Goal: Information Seeking & Learning: Learn about a topic

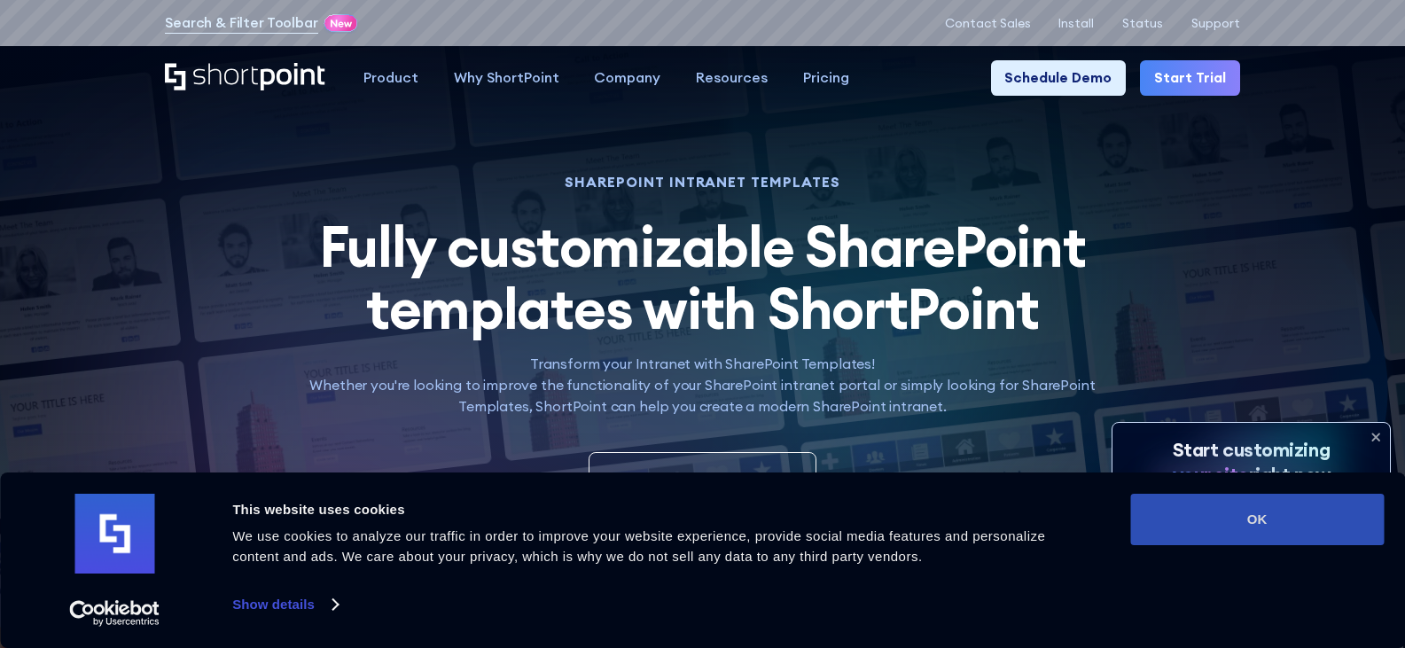
click at [1234, 521] on button "OK" at bounding box center [1258, 519] width 254 height 51
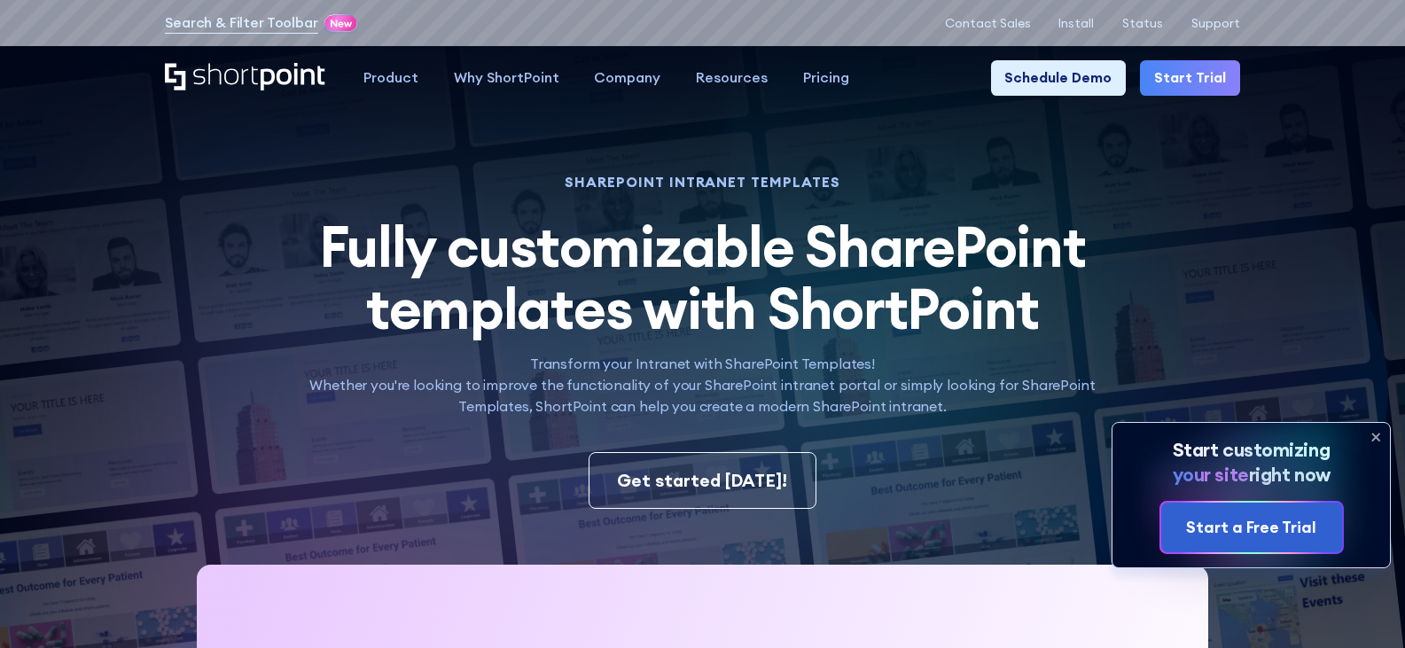
click at [1373, 434] on icon at bounding box center [1376, 437] width 28 height 28
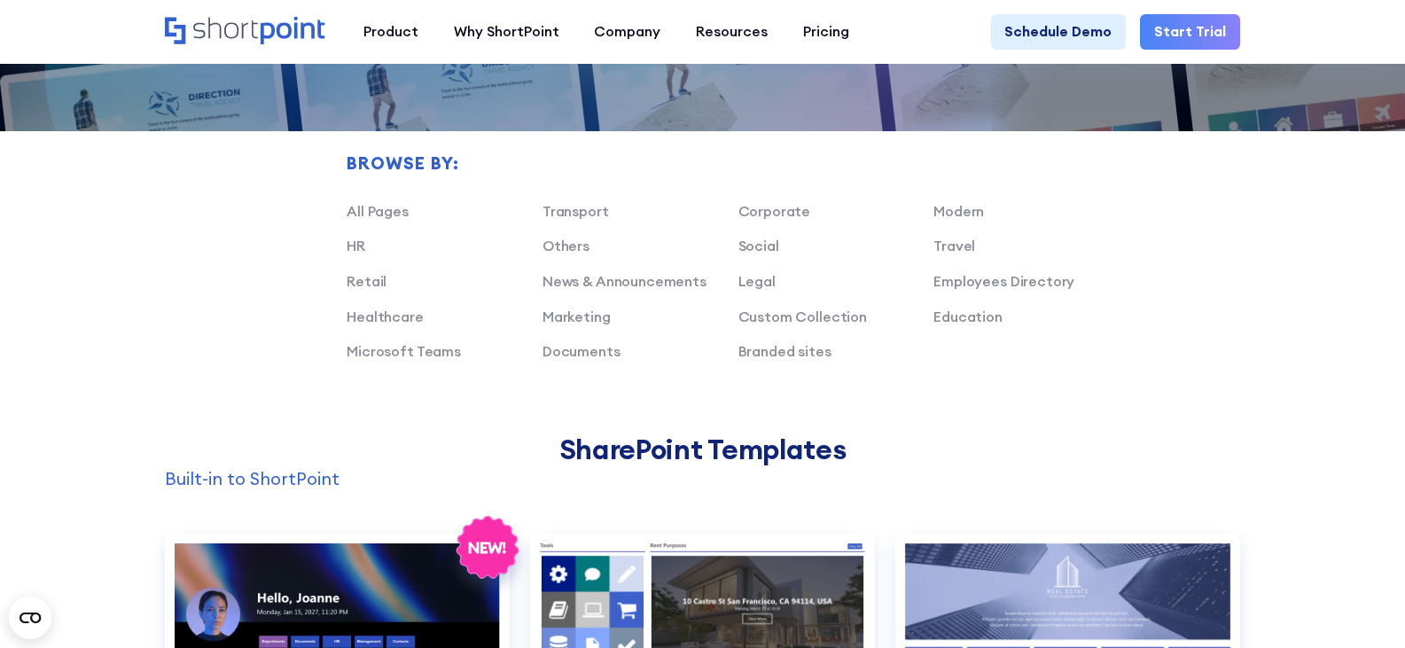
scroll to position [1685, 0]
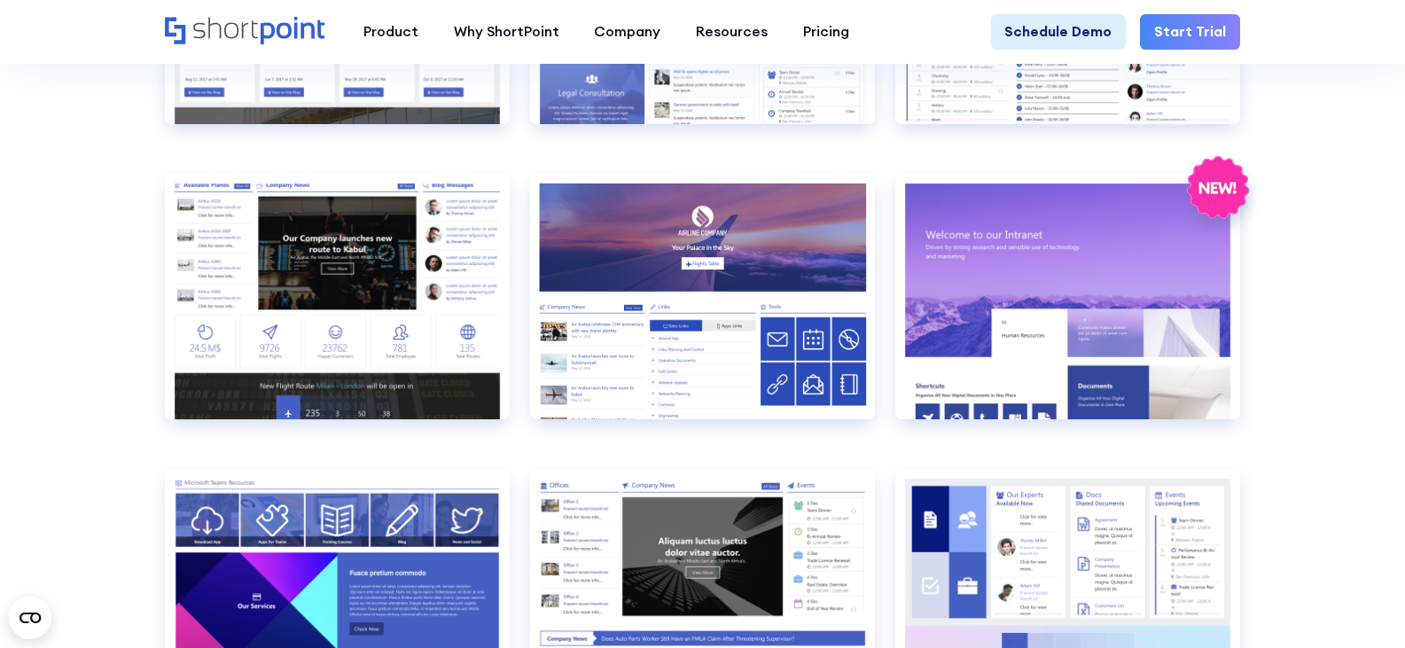
scroll to position [918, 0]
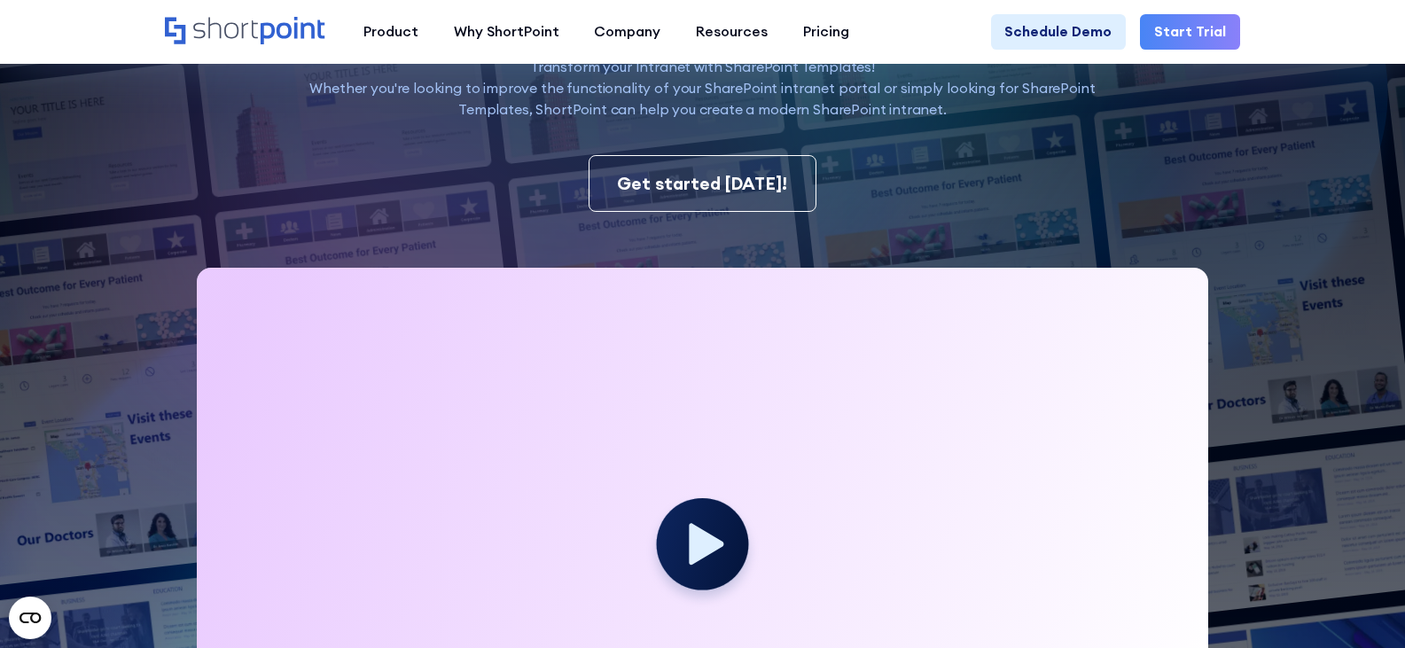
scroll to position [0, 0]
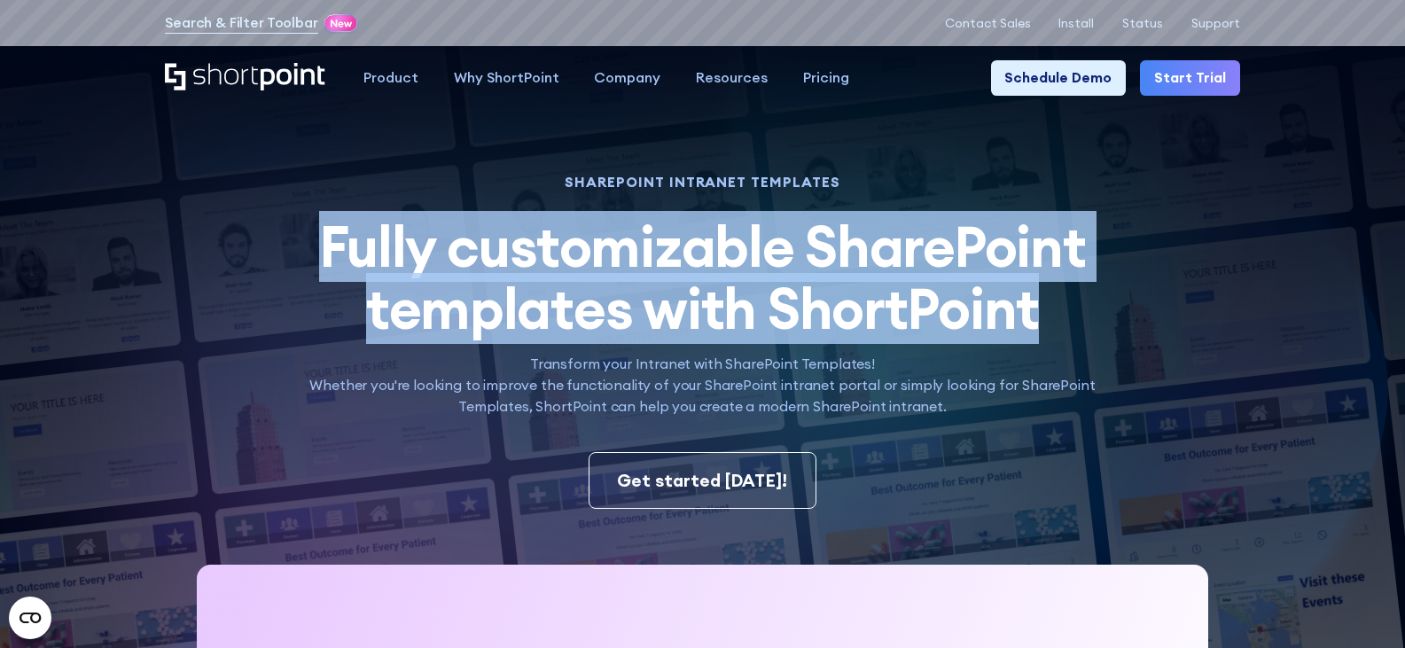
drag, startPoint x: 316, startPoint y: 246, endPoint x: 1139, endPoint y: 310, distance: 826.3
click at [1100, 318] on h2 "Fully customizable SharePoint templates with ShortPoint SharePoint templates by…" at bounding box center [703, 277] width 822 height 123
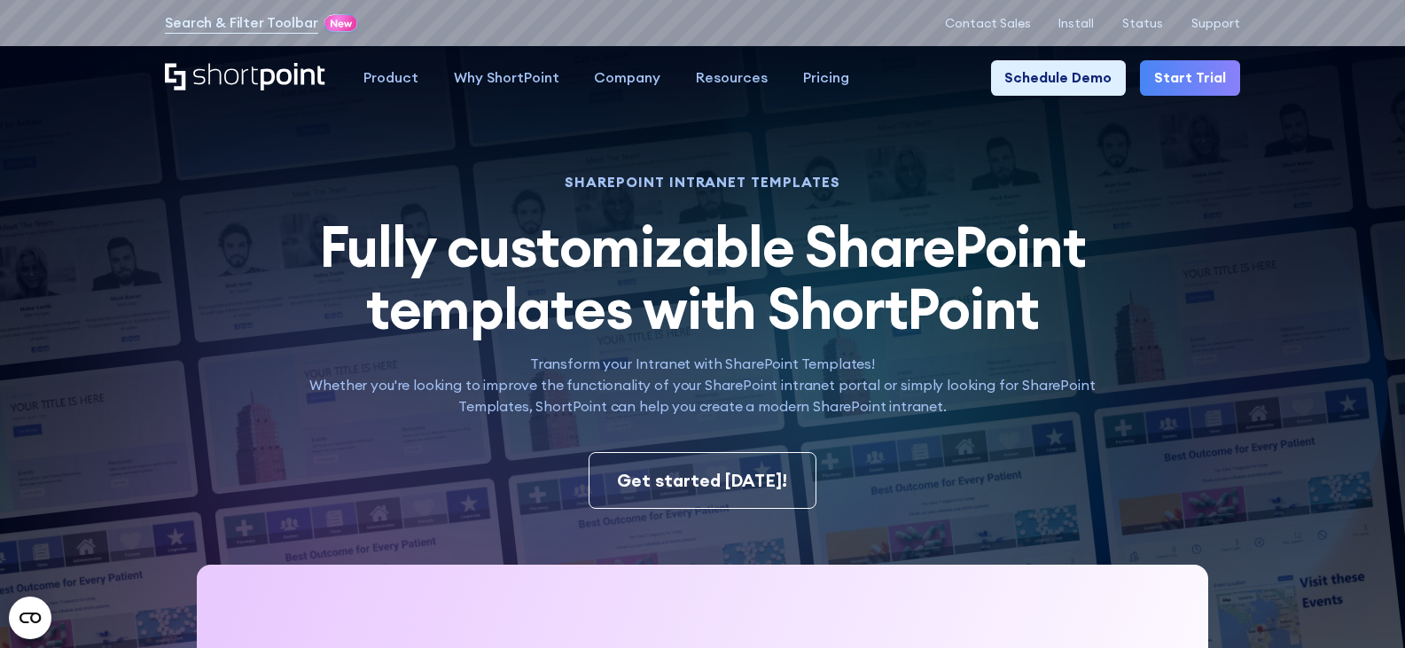
click at [78, 244] on img at bounding box center [668, 462] width 1476 height 925
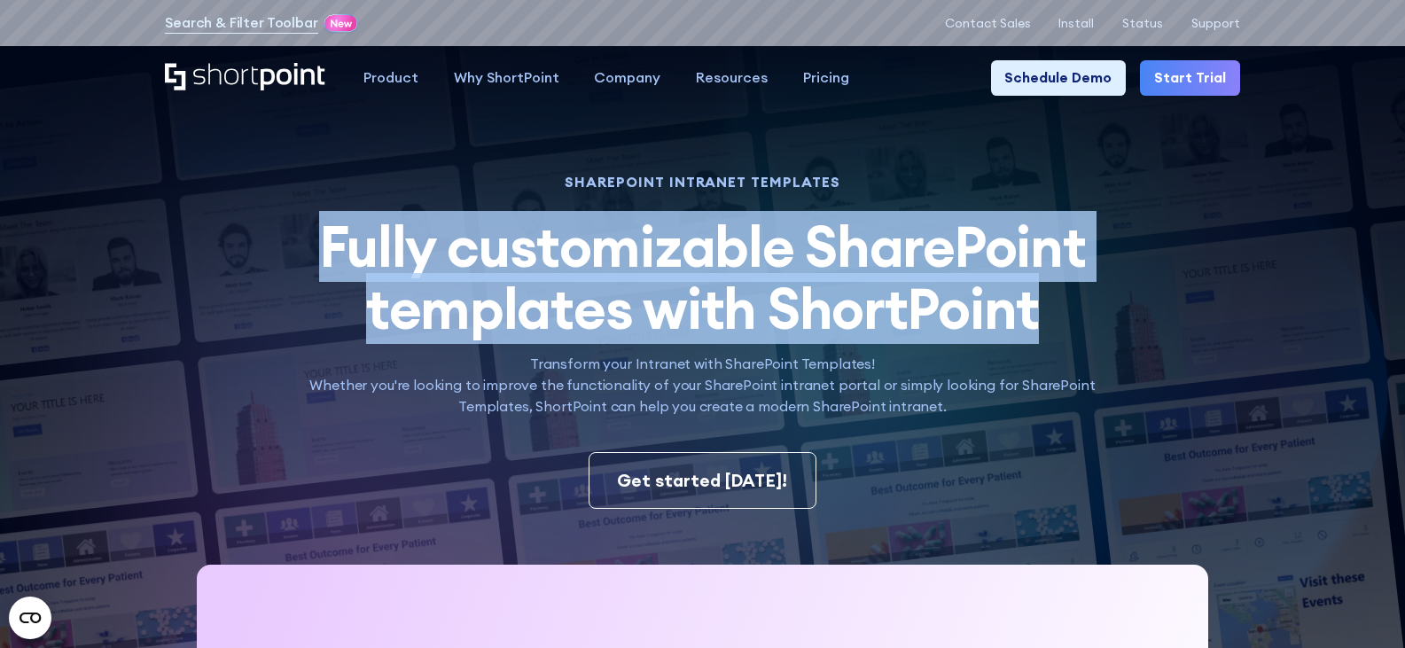
drag, startPoint x: 317, startPoint y: 247, endPoint x: 1059, endPoint y: 330, distance: 746.8
click at [1059, 330] on h2 "Fully customizable SharePoint templates with ShortPoint SharePoint templates by…" at bounding box center [703, 277] width 822 height 123
drag, startPoint x: 311, startPoint y: 251, endPoint x: 1061, endPoint y: 316, distance: 753.0
click at [1061, 316] on h2 "Fully customizable SharePoint templates with ShortPoint SharePoint templates by…" at bounding box center [703, 277] width 822 height 123
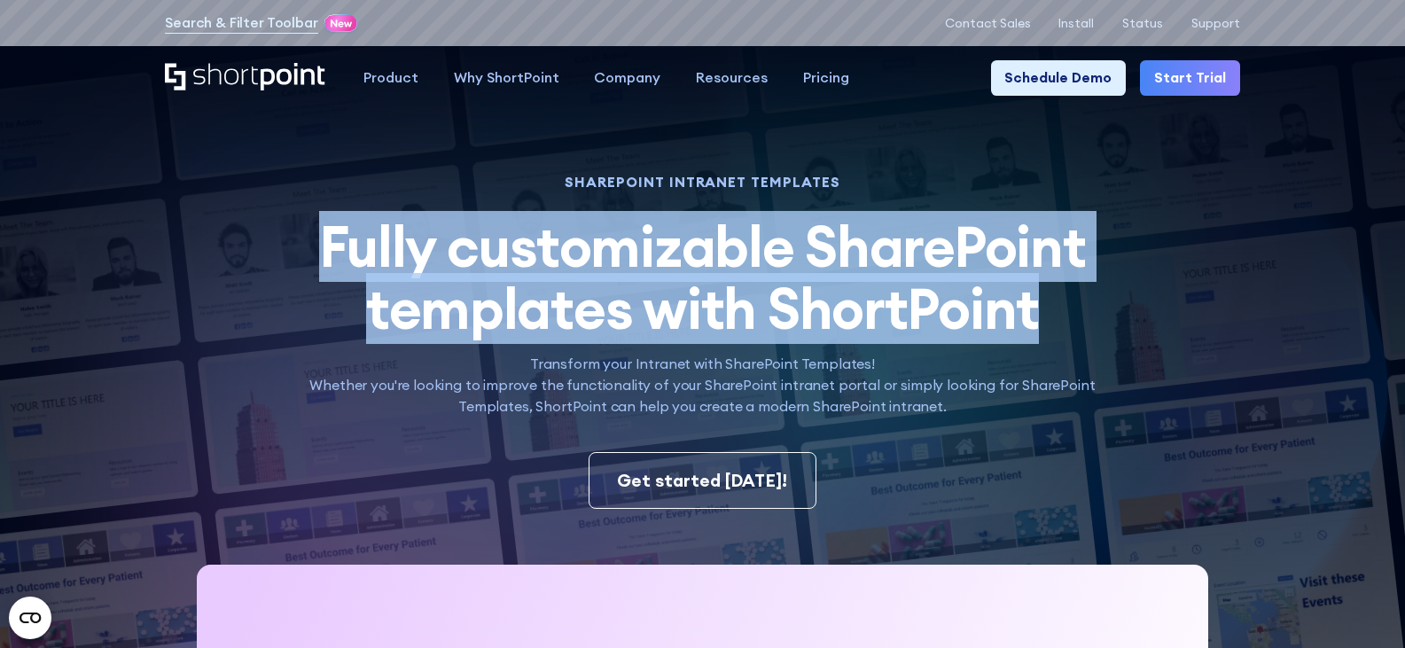
click at [1084, 312] on h2 "Fully customizable SharePoint templates with ShortPoint SharePoint templates by…" at bounding box center [703, 277] width 822 height 123
drag, startPoint x: 315, startPoint y: 238, endPoint x: 1155, endPoint y: 324, distance: 845.0
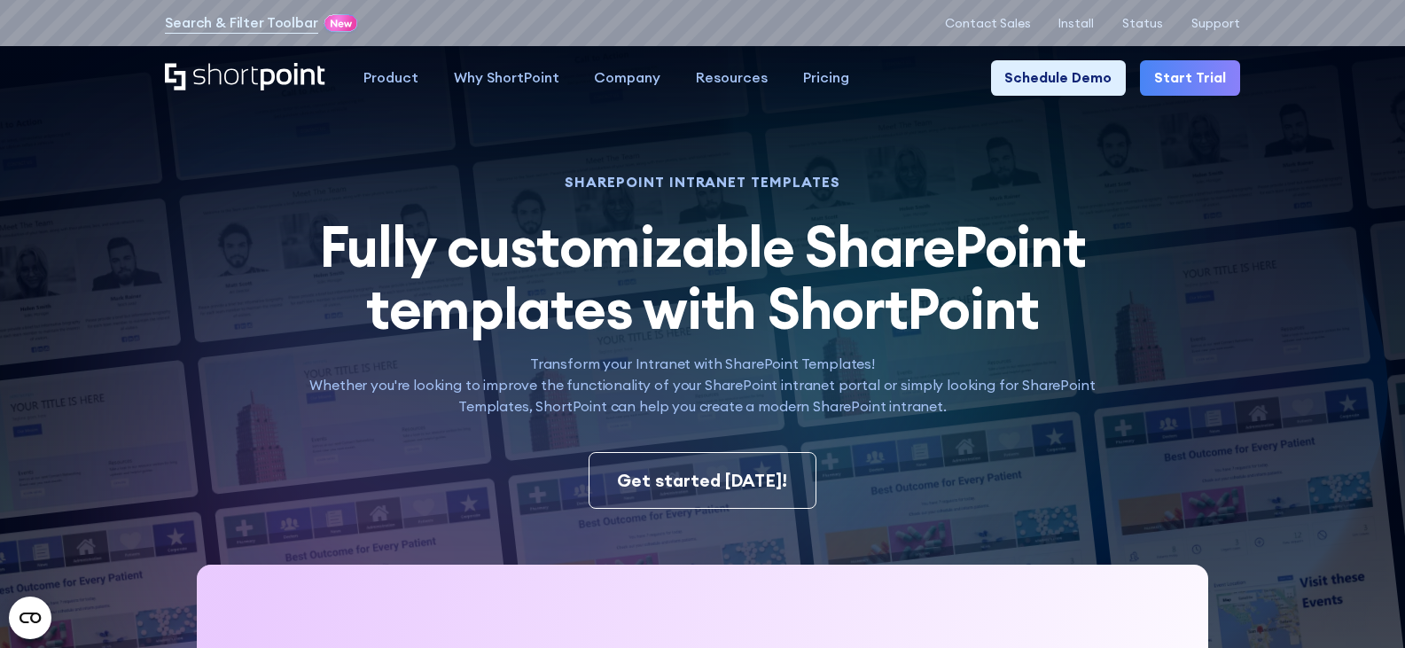
drag, startPoint x: 564, startPoint y: 181, endPoint x: 870, endPoint y: 177, distance: 305.9
click at [870, 177] on h1 "SHAREPOINT INTRANET TEMPLATES" at bounding box center [703, 182] width 822 height 12
click at [871, 197] on div "SHAREPOINT INTRANET TEMPLATES Fully customizable SharePoint templates with Shor…" at bounding box center [703, 296] width 822 height 241
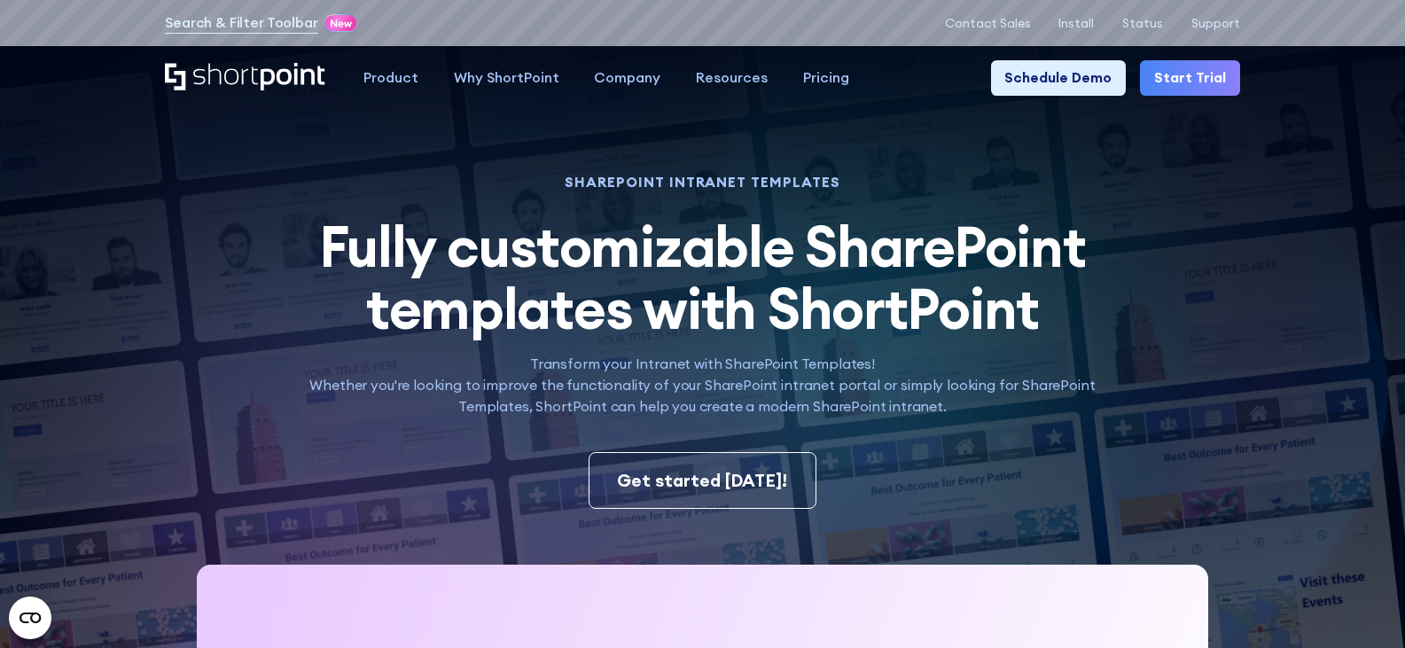
click at [1273, 231] on img at bounding box center [668, 462] width 1476 height 925
drag, startPoint x: 560, startPoint y: 184, endPoint x: 915, endPoint y: 184, distance: 354.7
click at [915, 184] on h1 "SHAREPOINT INTRANET TEMPLATES" at bounding box center [703, 182] width 822 height 12
click at [1319, 293] on img at bounding box center [668, 462] width 1476 height 925
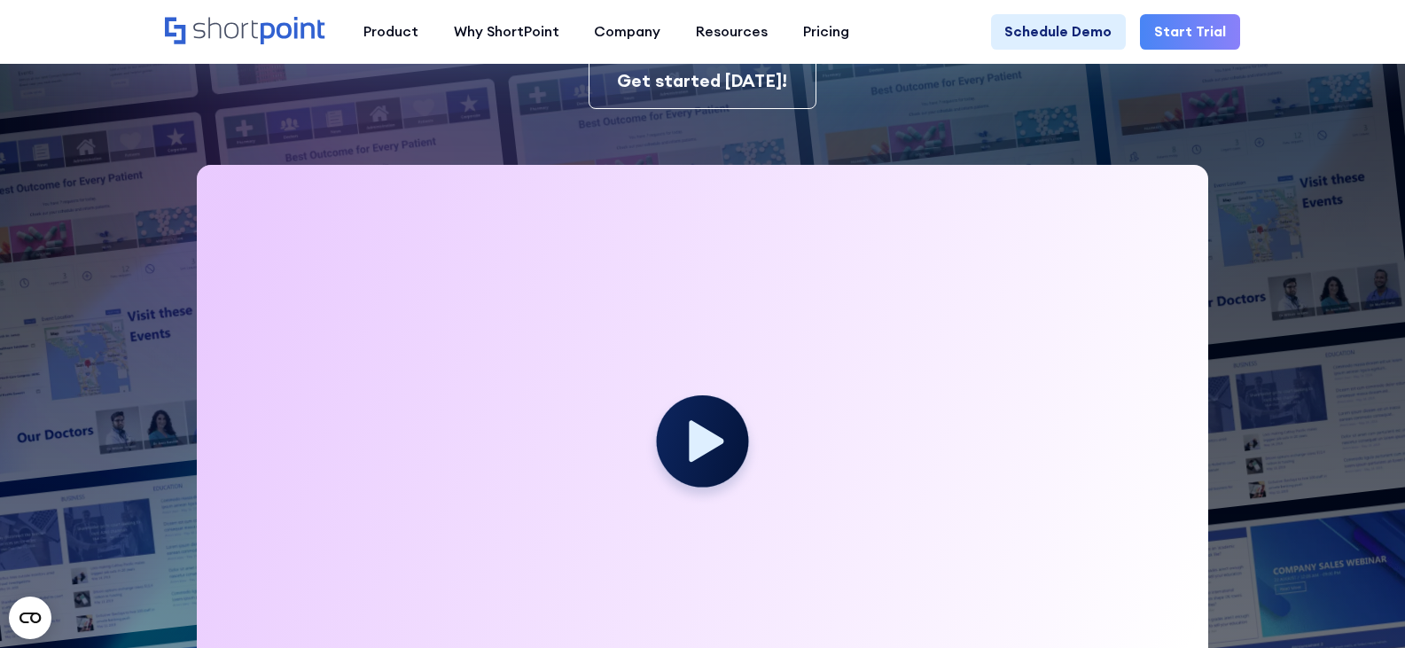
scroll to position [532, 0]
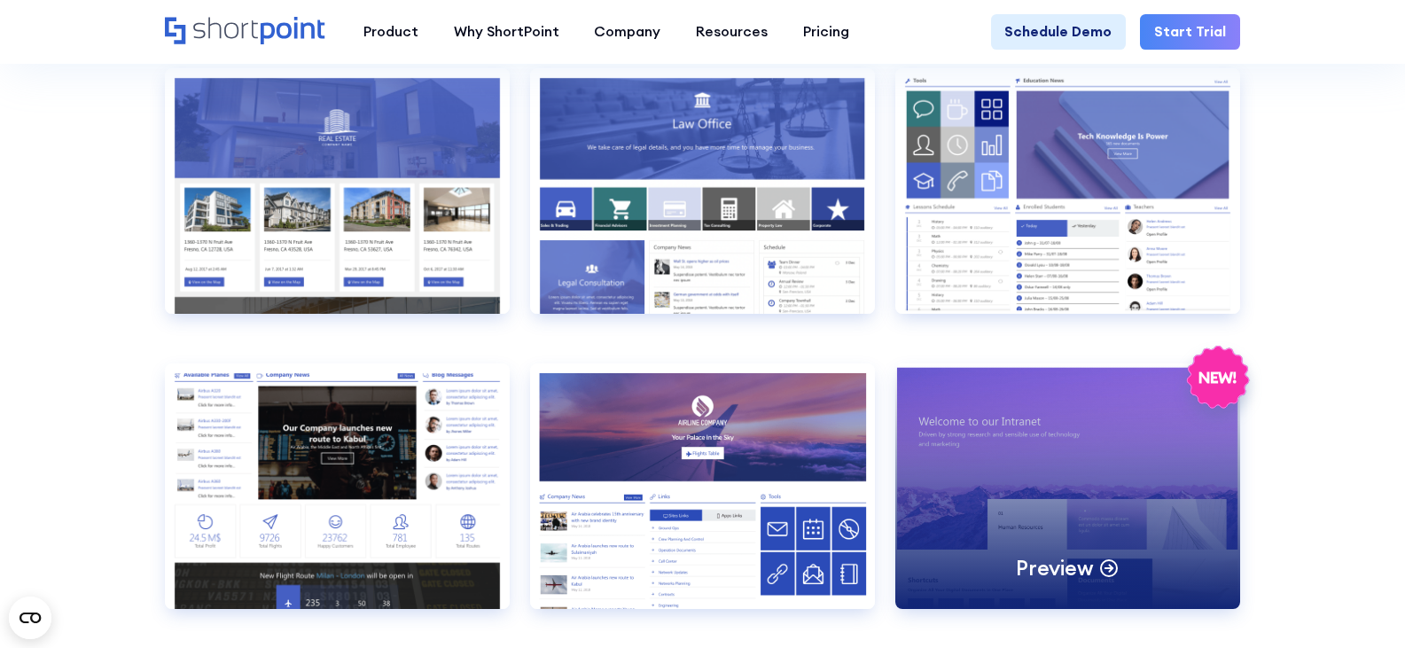
scroll to position [2039, 0]
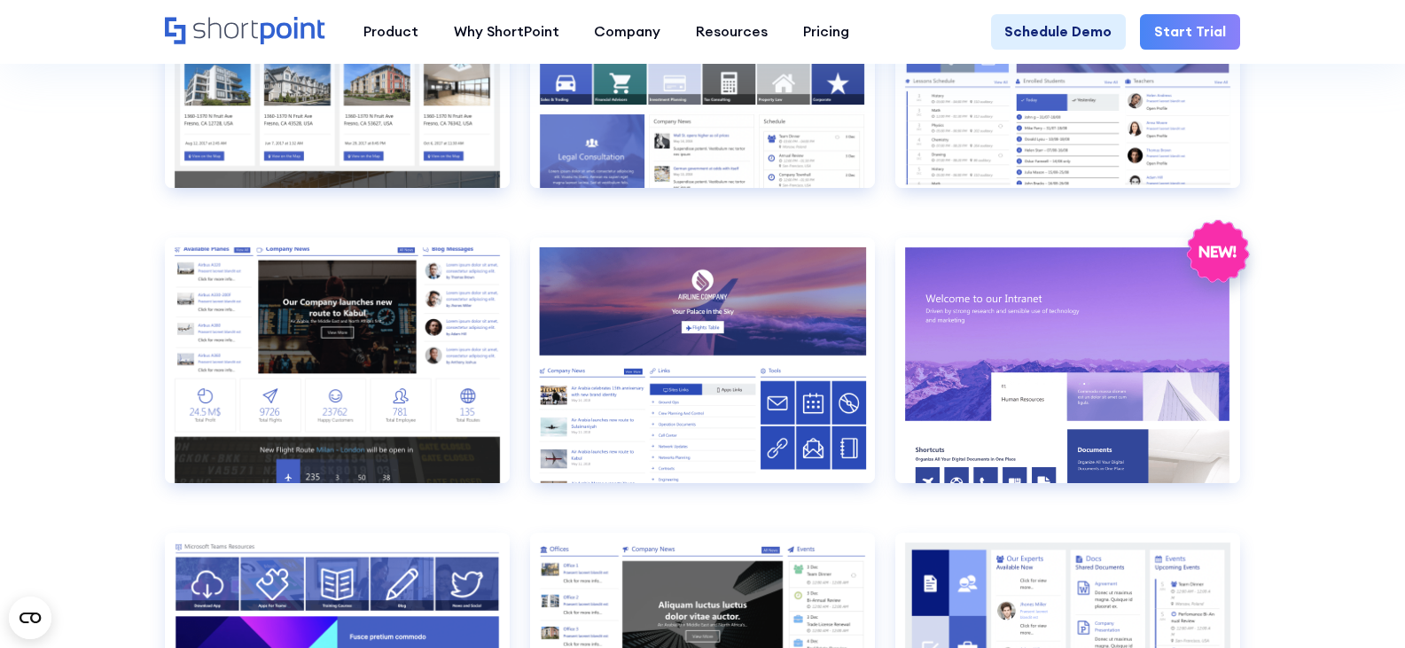
click at [1327, 356] on section "SHAREPOINT INTRANET TEMPLATES Fully customizable SharePoint templates with Shor…" at bounding box center [702, 582] width 1405 height 5172
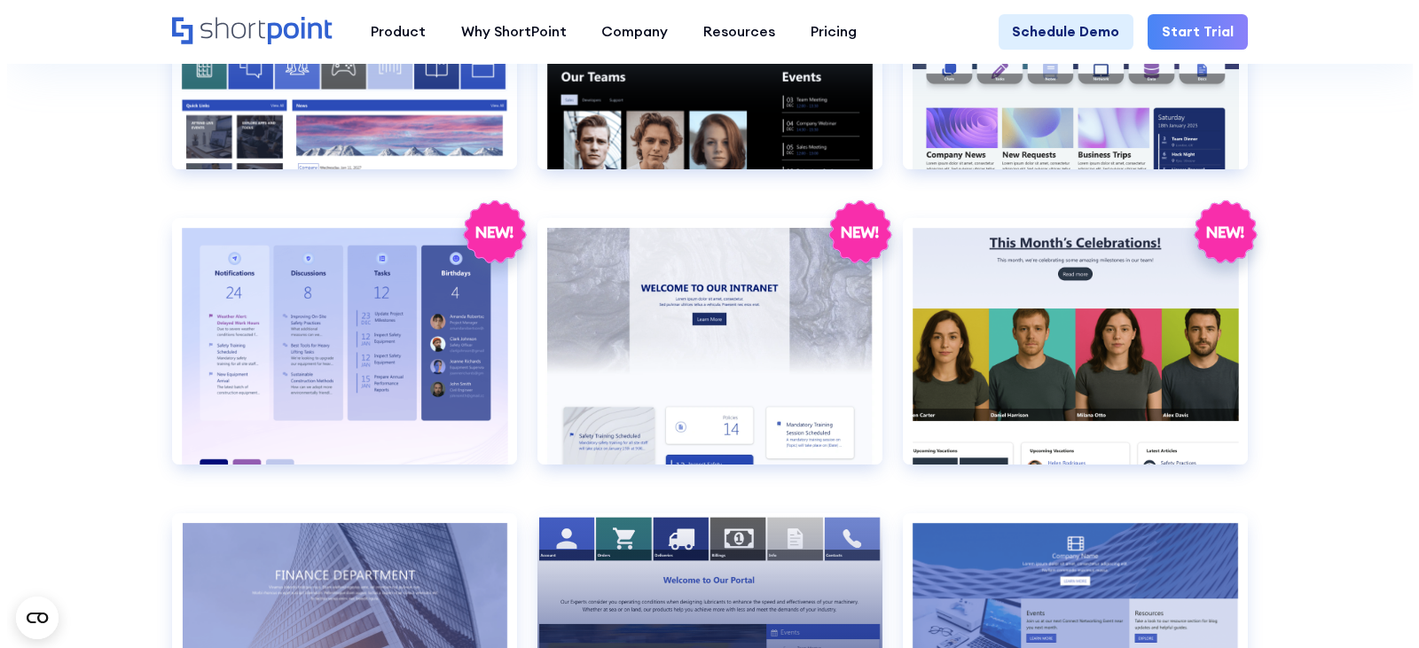
scroll to position [3104, 0]
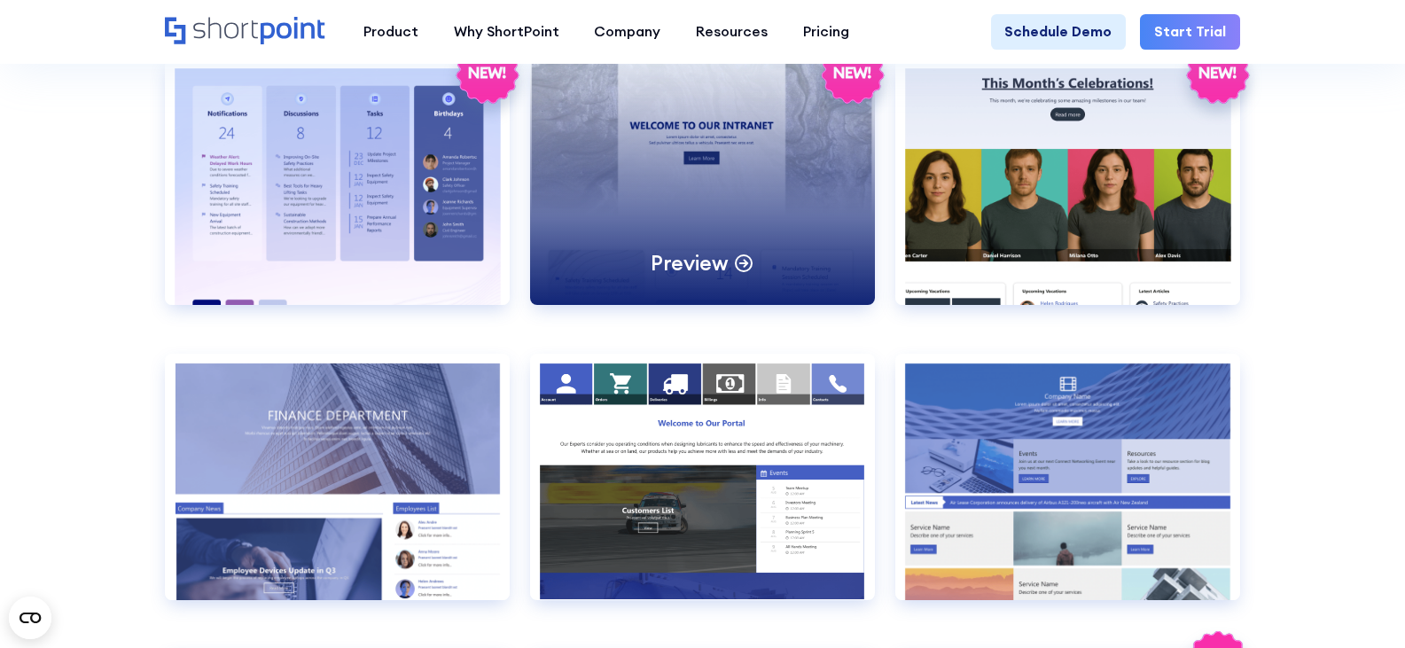
click at [750, 246] on div "Preview" at bounding box center [702, 182] width 344 height 246
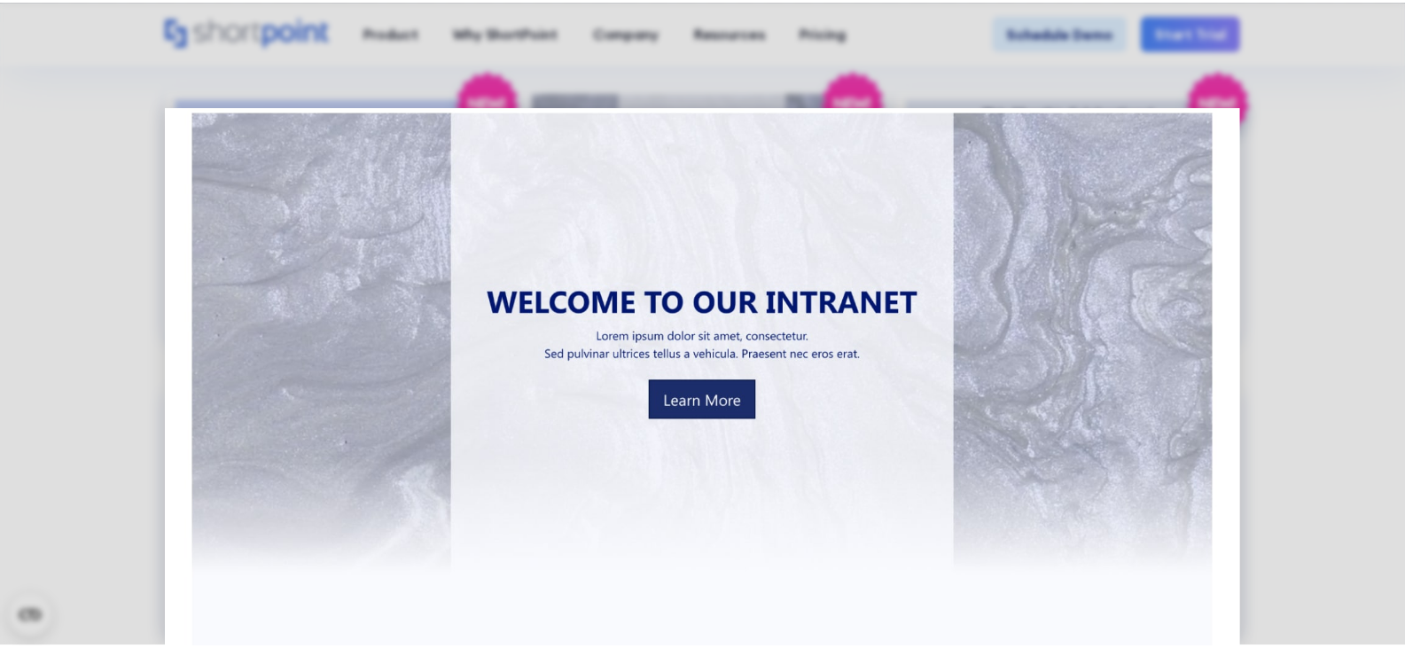
scroll to position [0, 0]
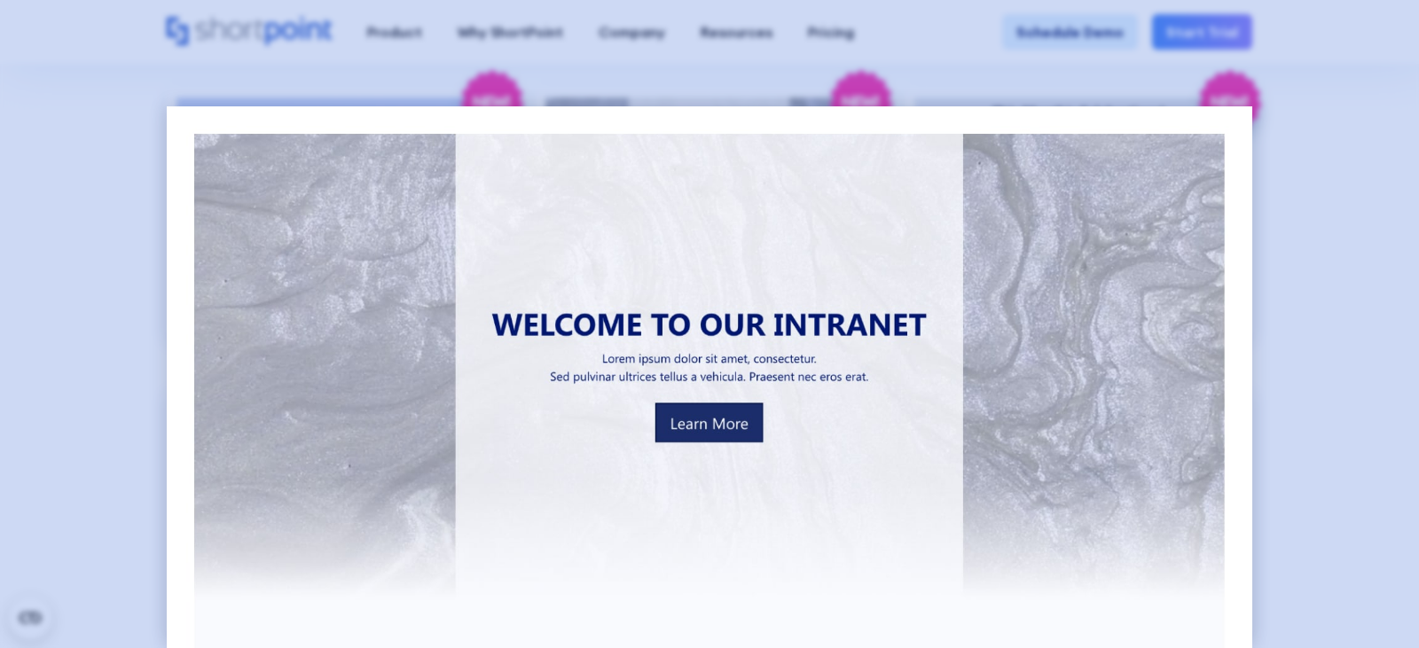
click at [1294, 330] on div at bounding box center [709, 324] width 1419 height 648
